Goal: Information Seeking & Learning: Understand process/instructions

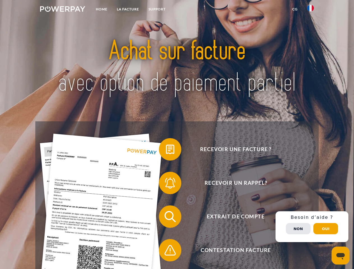
click at [62, 10] on img at bounding box center [62, 9] width 45 height 6
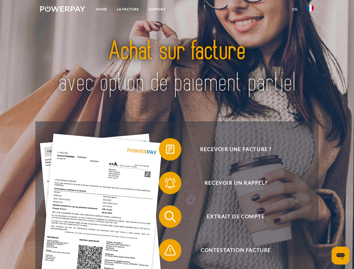
click at [310, 10] on img at bounding box center [310, 8] width 7 height 7
click at [295, 9] on link "CG" at bounding box center [294, 9] width 15 height 10
click at [166, 150] on span at bounding box center [162, 149] width 28 height 28
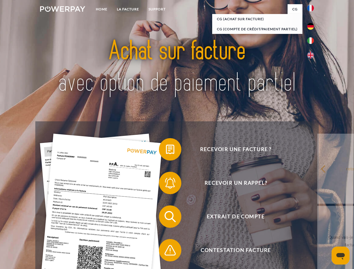
click at [166, 184] on span at bounding box center [162, 183] width 28 height 28
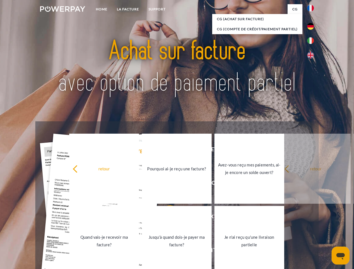
click at [166, 218] on link "Jusqu'à quand dois-je payer ma facture?" at bounding box center [177, 241] width 70 height 70
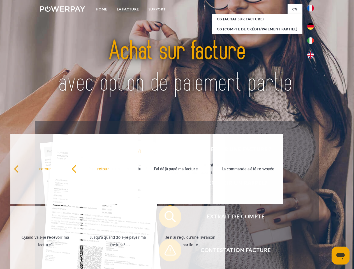
click at [166, 251] on link "Je n'ai reçu qu'une livraison partielle" at bounding box center [190, 241] width 70 height 70
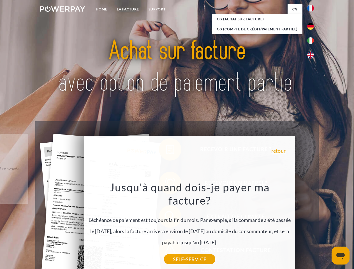
click at [312, 226] on div "Recevoir une facture ? Recevoir un rappel? Extrait de compte retour" at bounding box center [176, 233] width 283 height 224
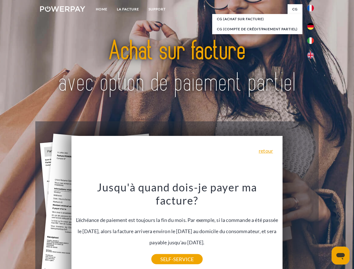
click at [298, 228] on span "Extrait de compte" at bounding box center [235, 216] width 137 height 22
click at [325, 228] on header "Home LA FACTURE Support" at bounding box center [177, 193] width 354 height 387
